Goal: Transaction & Acquisition: Purchase product/service

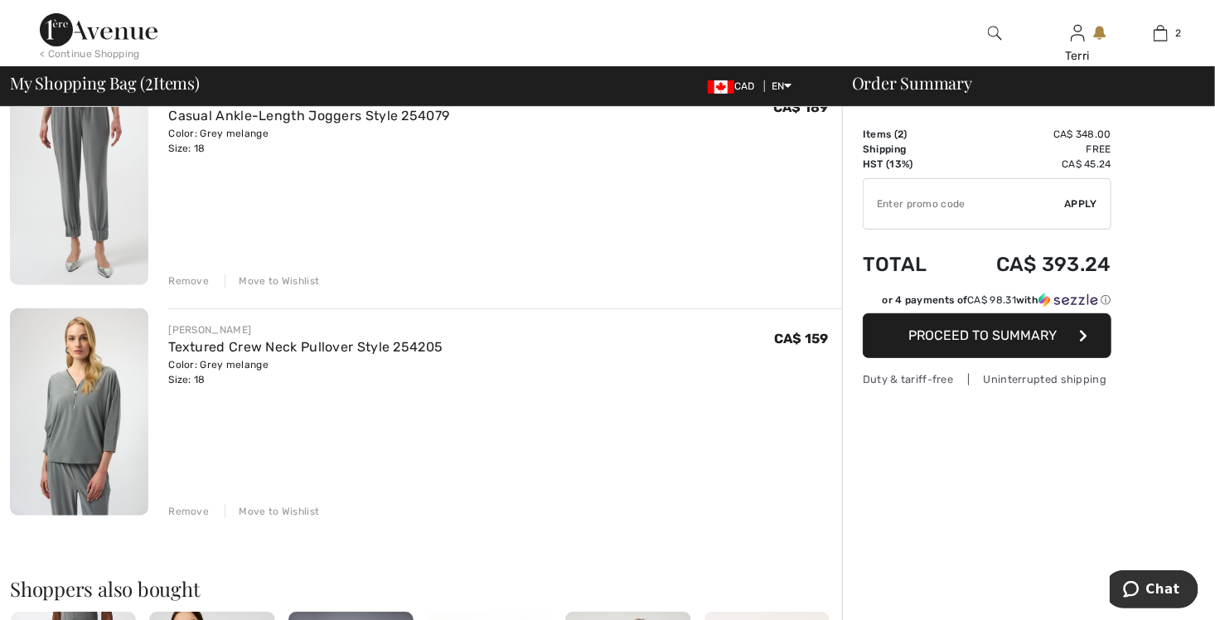
scroll to position [166, 0]
click at [1013, 341] on span "Proceed to Summary" at bounding box center [983, 335] width 148 height 16
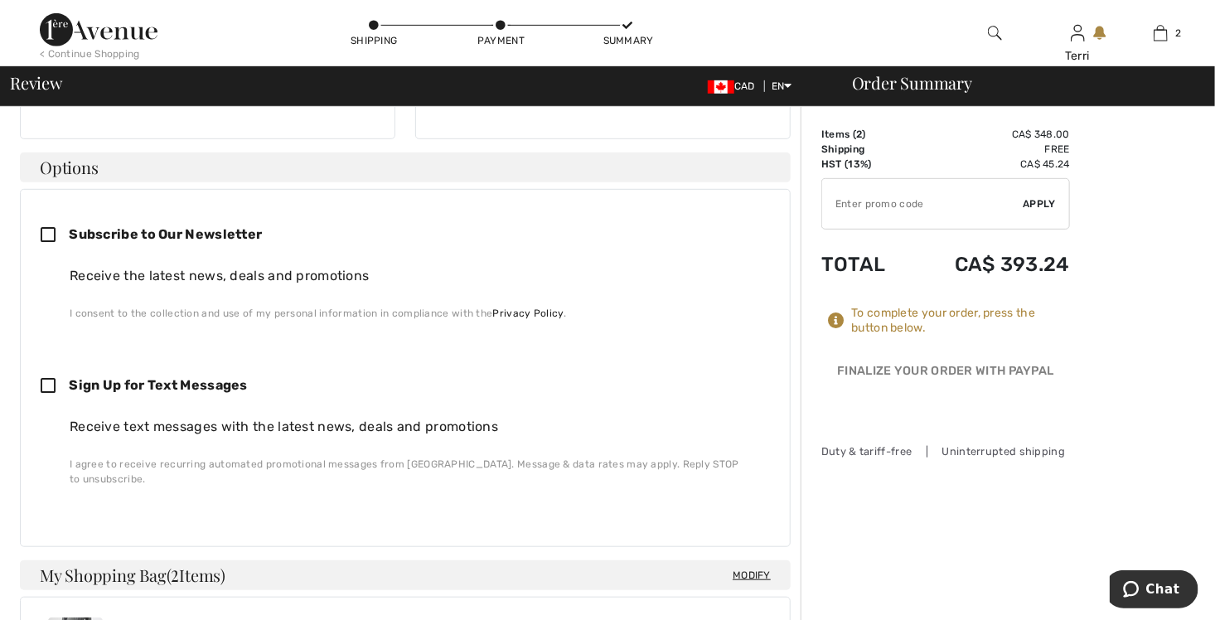
scroll to position [331, 0]
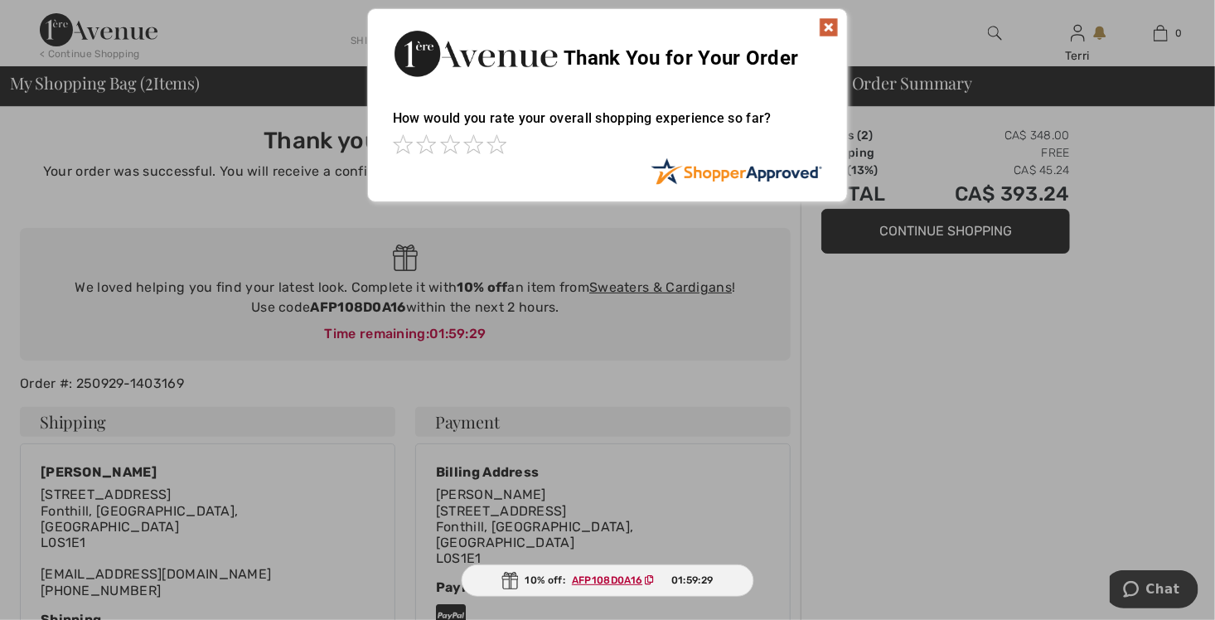
click at [829, 22] on img at bounding box center [829, 27] width 20 height 20
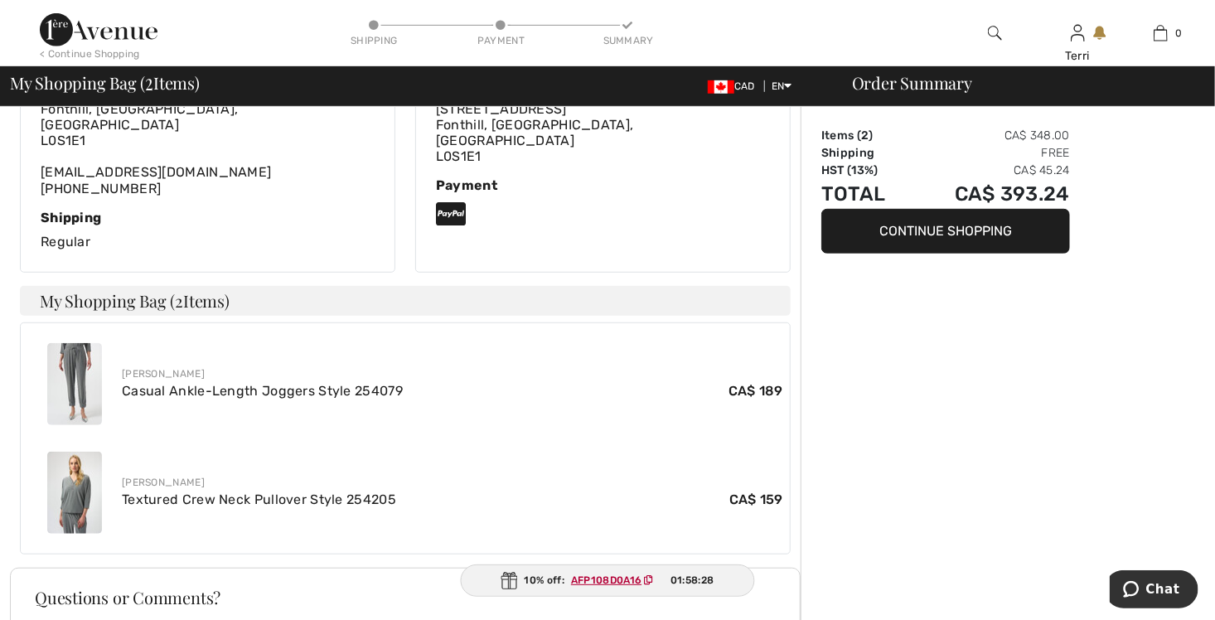
scroll to position [580, 0]
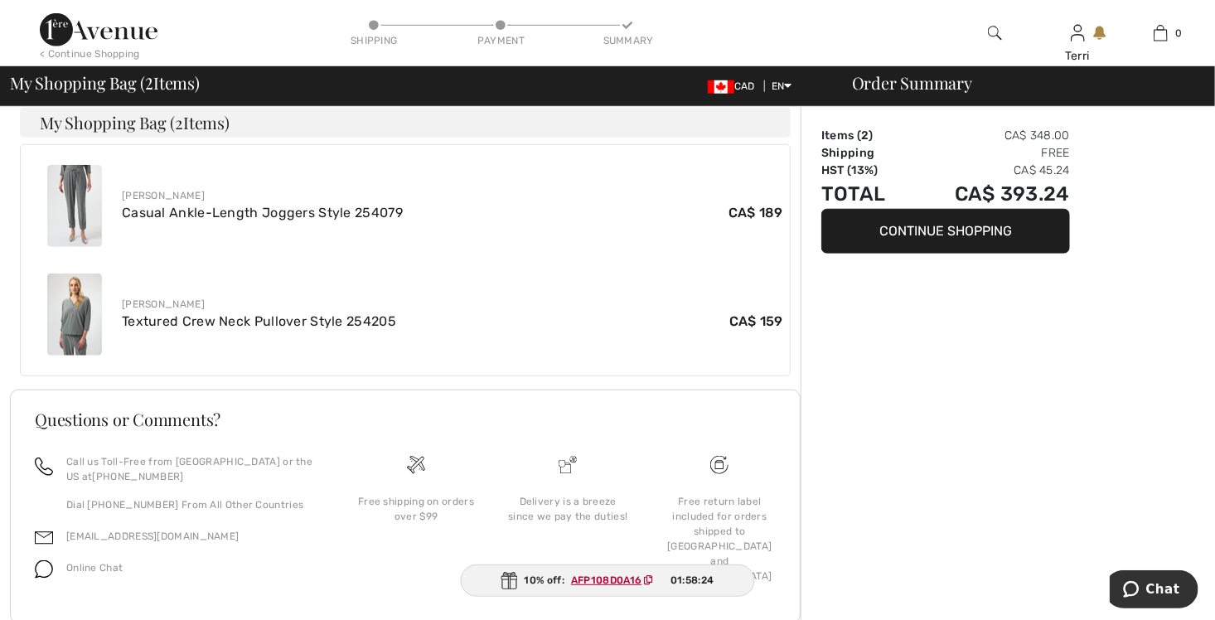
click at [626, 577] on ins "AFP108D0A16" at bounding box center [606, 580] width 70 height 12
click at [614, 577] on ins "AFP108D0A16" at bounding box center [606, 580] width 70 height 12
drag, startPoint x: 614, startPoint y: 577, endPoint x: 822, endPoint y: 569, distance: 208.1
click at [822, 569] on div "Order Summary Items ( 2 ) CA$ 348.00 Shipping Free HST (13%) CA$ 45.24 Total CA…" at bounding box center [1007, 96] width 414 height 1138
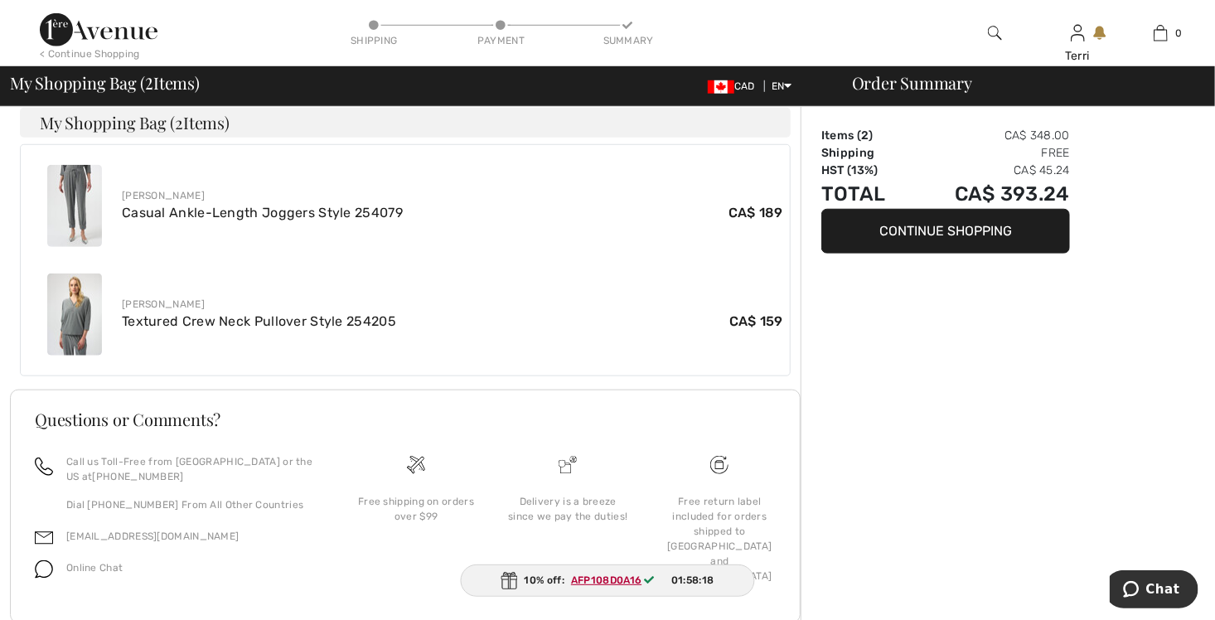
scroll to position [607, 0]
